Goal: Find specific page/section: Find specific page/section

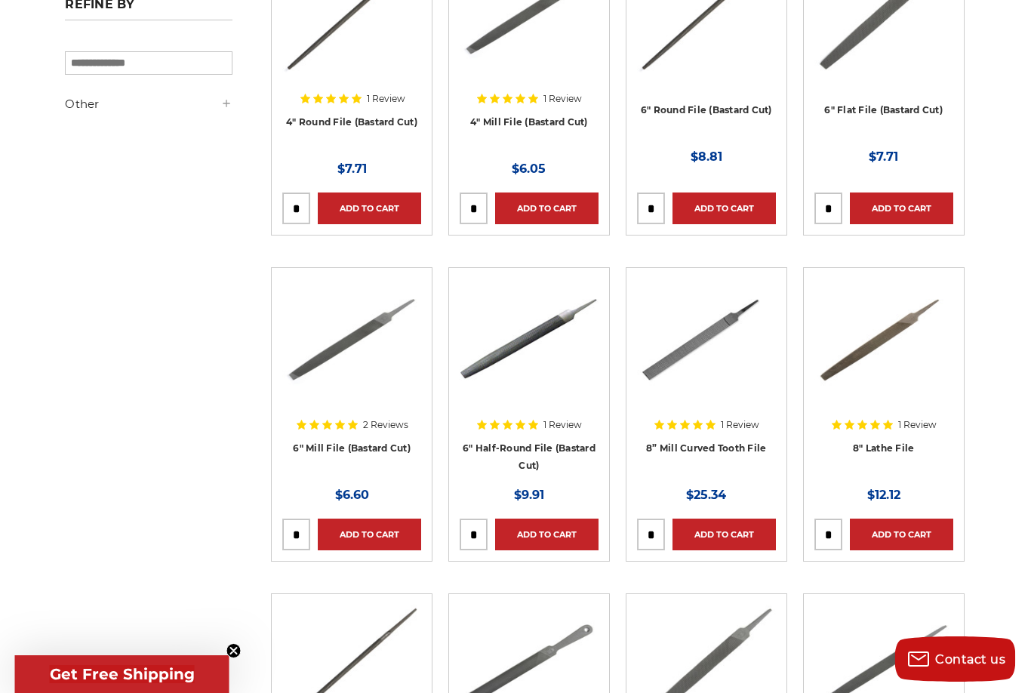
scroll to position [525, 1]
click at [705, 345] on img at bounding box center [706, 338] width 139 height 121
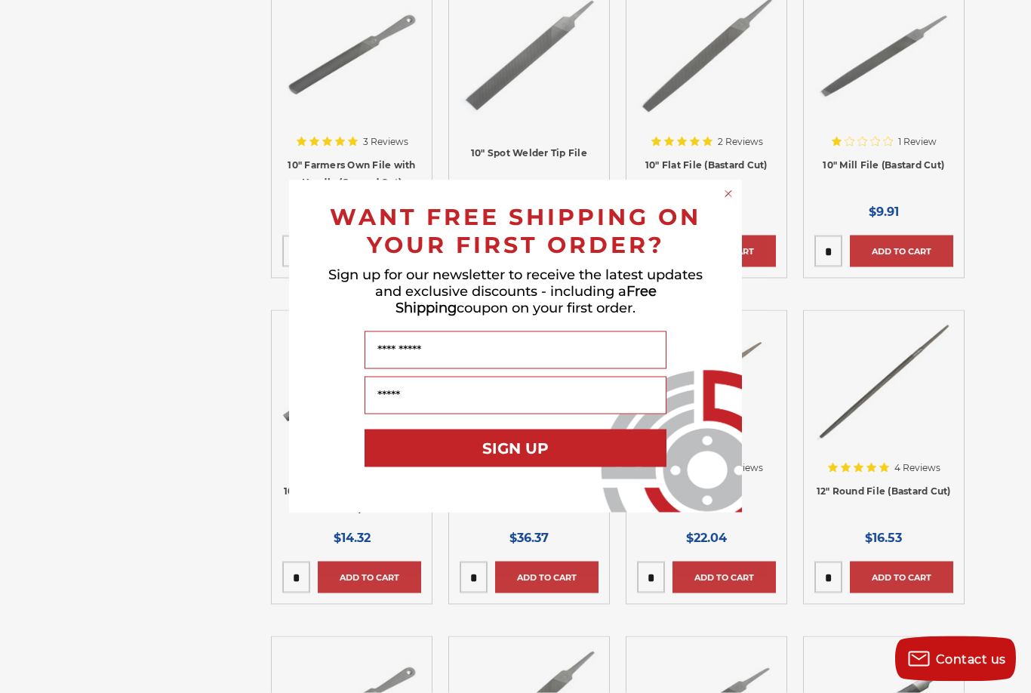
scroll to position [1787, 1]
click at [735, 201] on circle "Close dialog" at bounding box center [728, 194] width 14 height 14
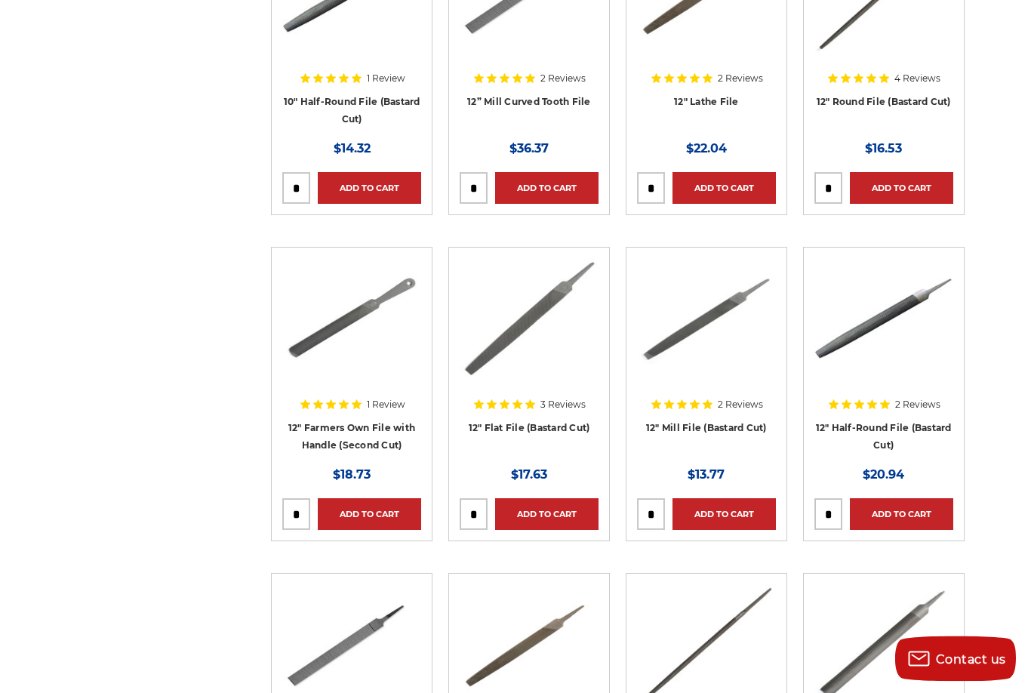
scroll to position [2176, 1]
click at [332, 321] on img at bounding box center [351, 318] width 139 height 121
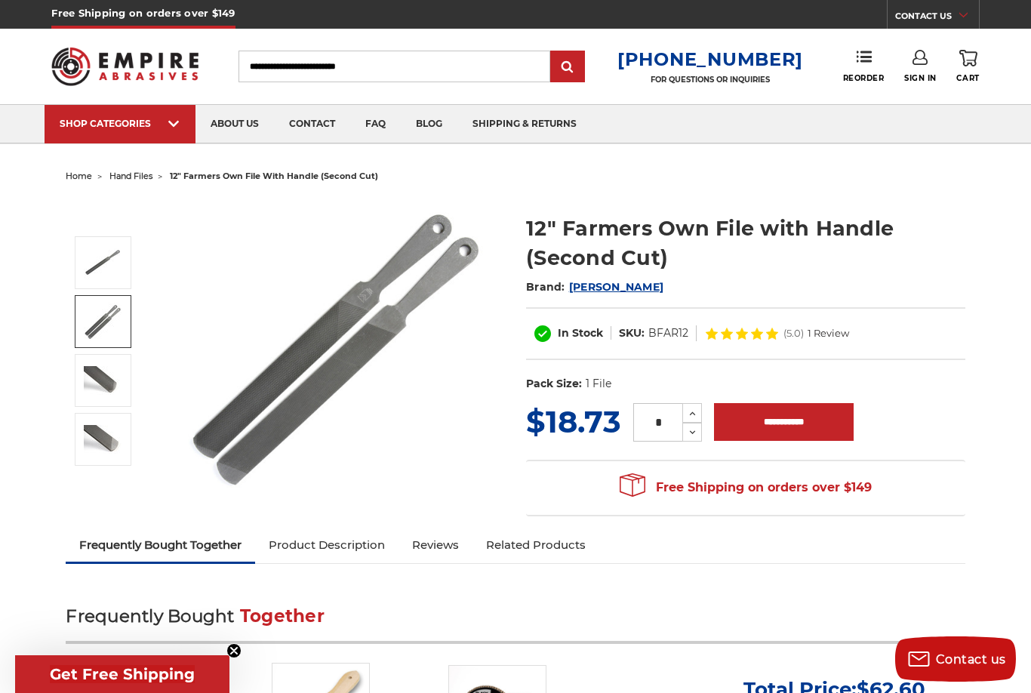
click at [88, 374] on img at bounding box center [103, 380] width 38 height 29
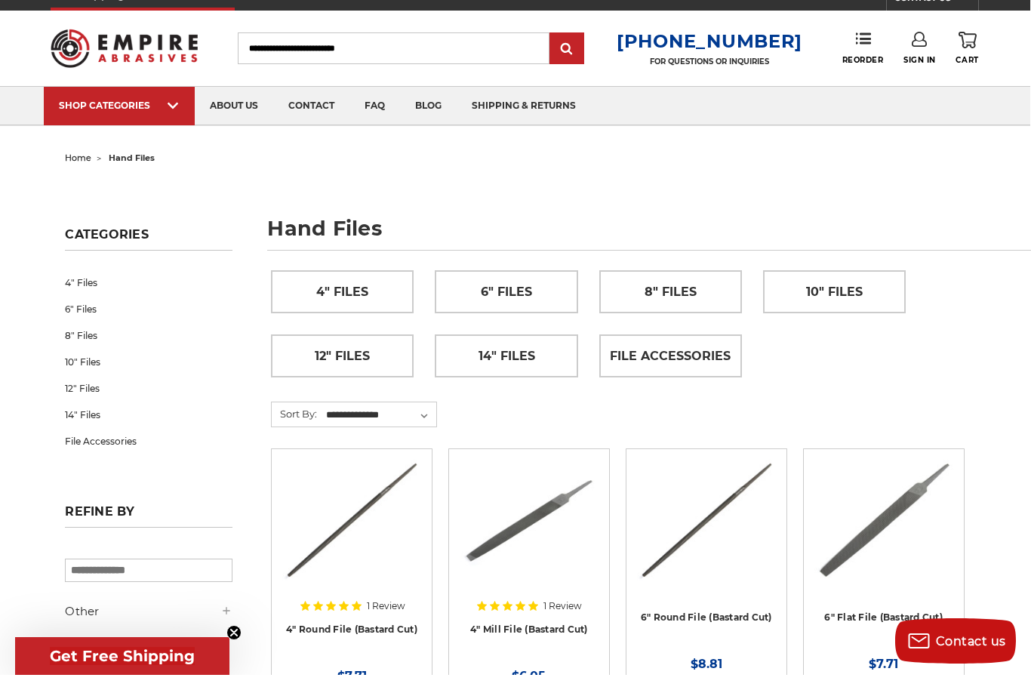
scroll to position [23, 1]
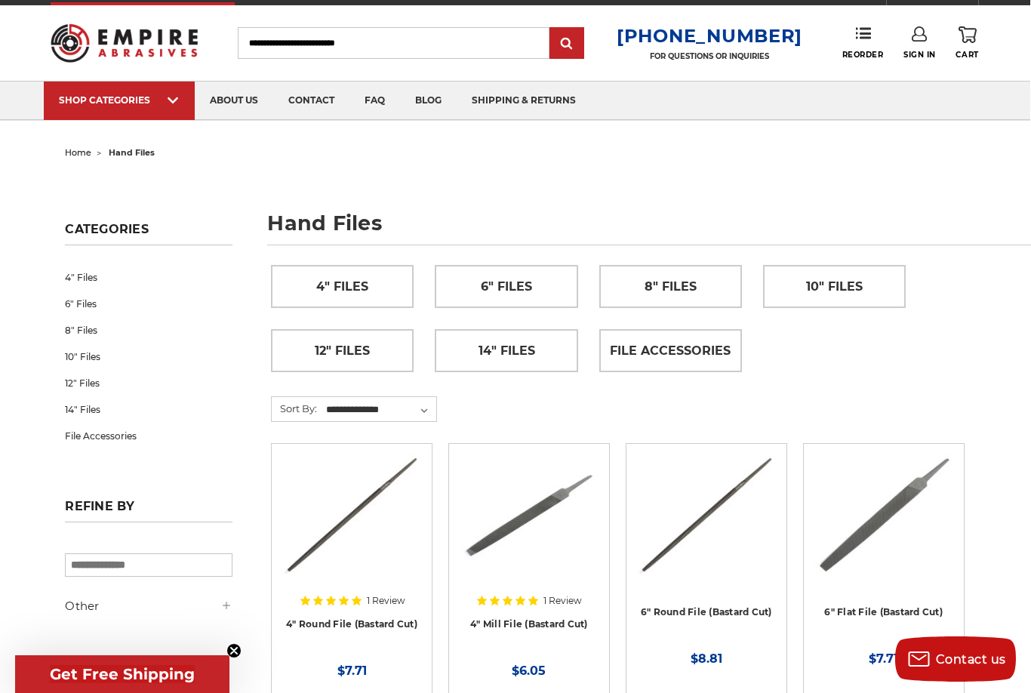
click at [715, 362] on span "File Accessories" at bounding box center [670, 351] width 121 height 26
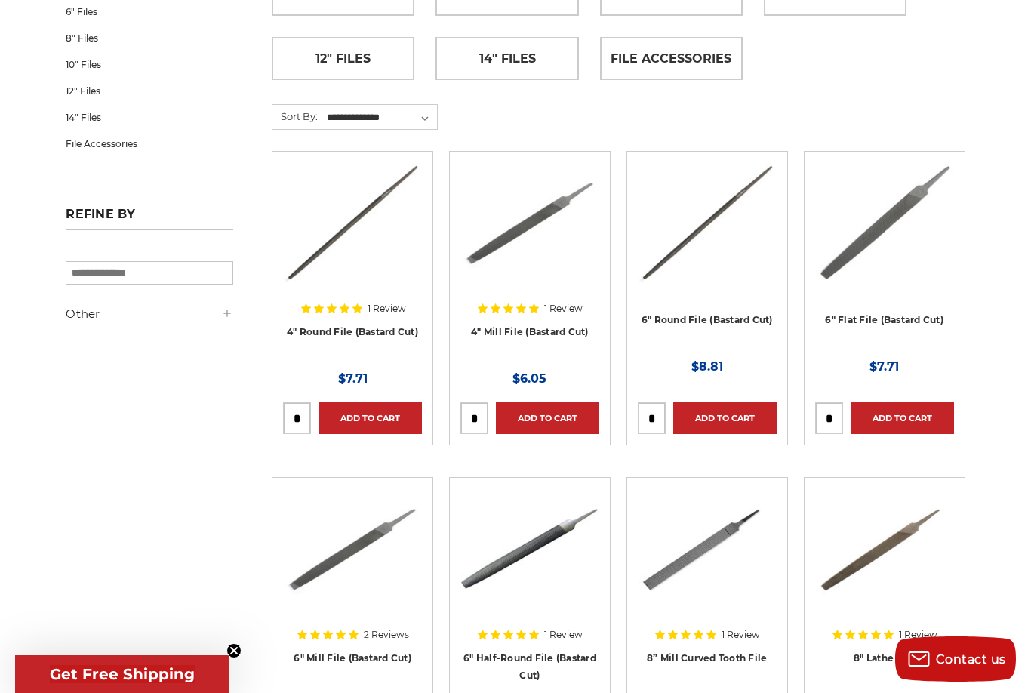
click at [546, 209] on img at bounding box center [529, 222] width 139 height 121
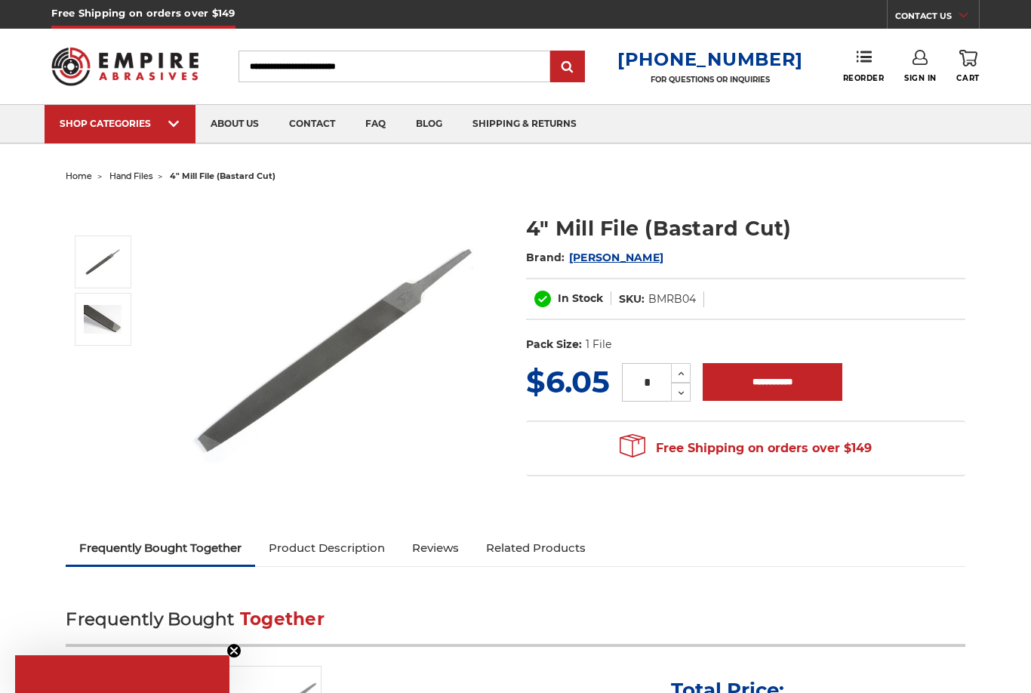
click at [331, 357] on img at bounding box center [334, 349] width 302 height 302
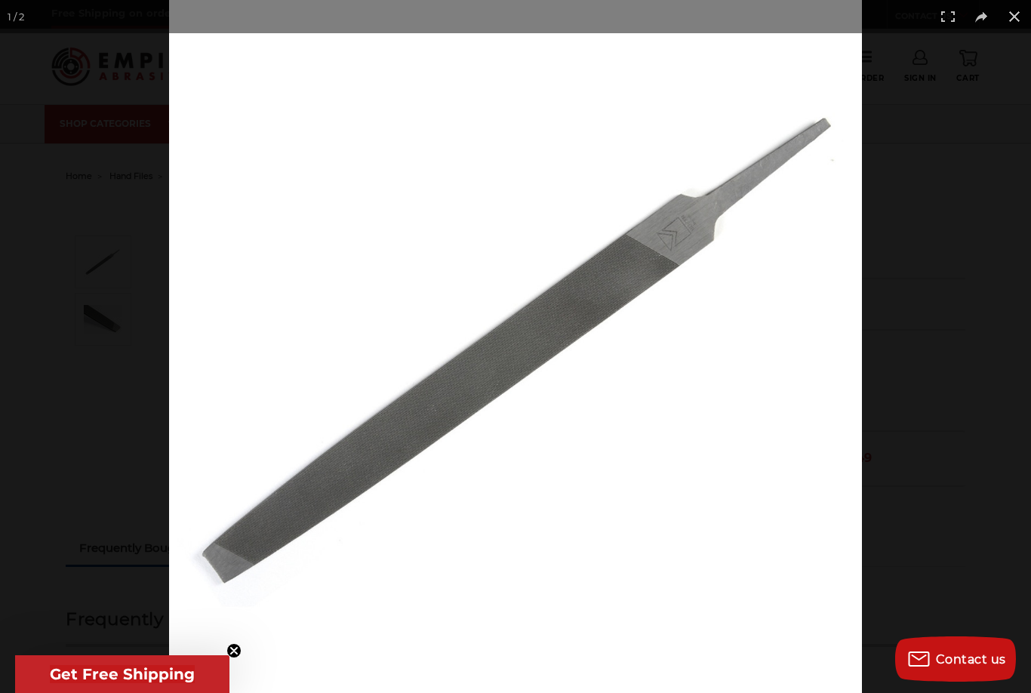
click at [354, 486] on img at bounding box center [515, 346] width 693 height 693
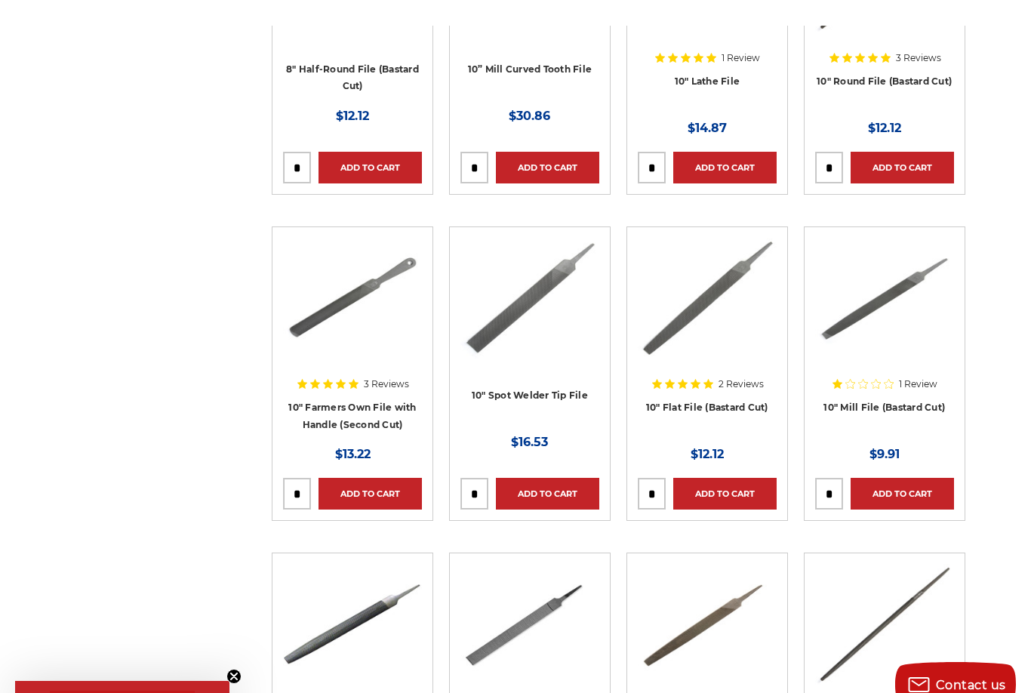
scroll to position [1466, 0]
